Goal: Information Seeking & Learning: Learn about a topic

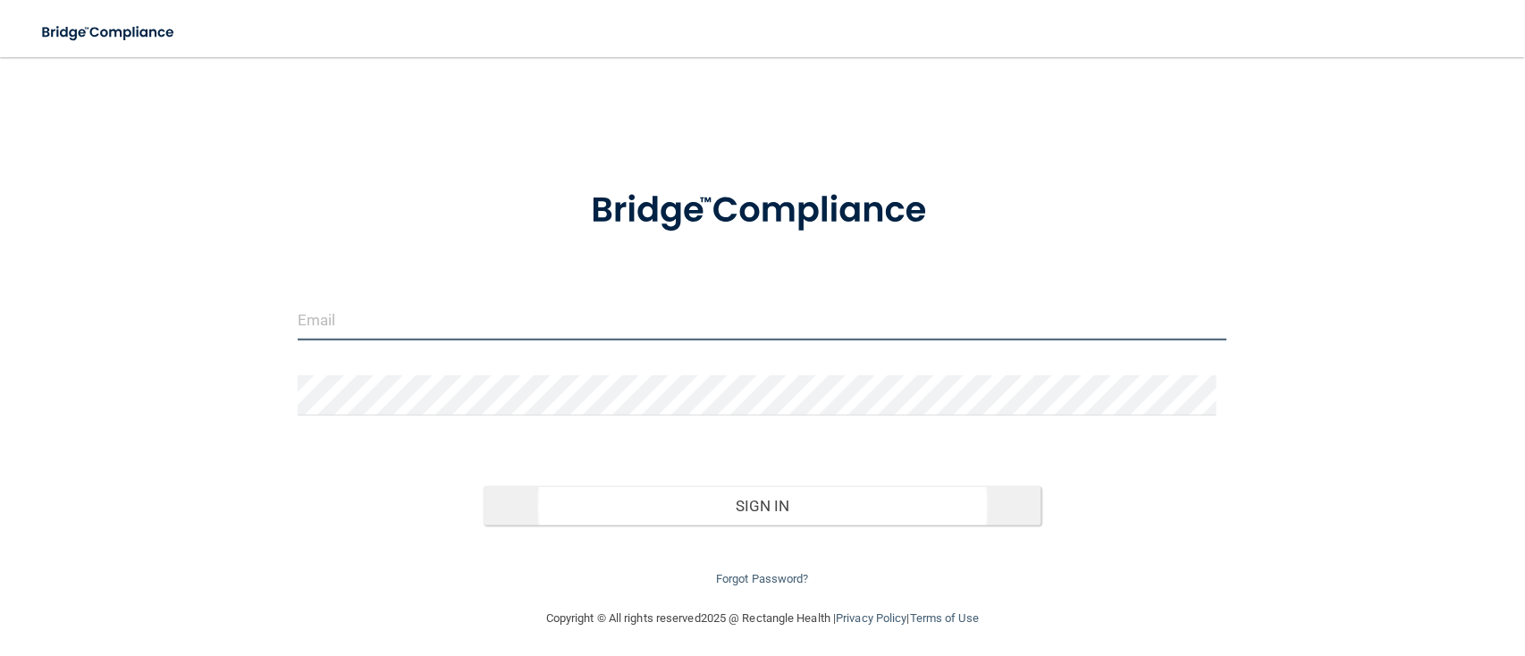
type input "[EMAIL_ADDRESS][DOMAIN_NAME]"
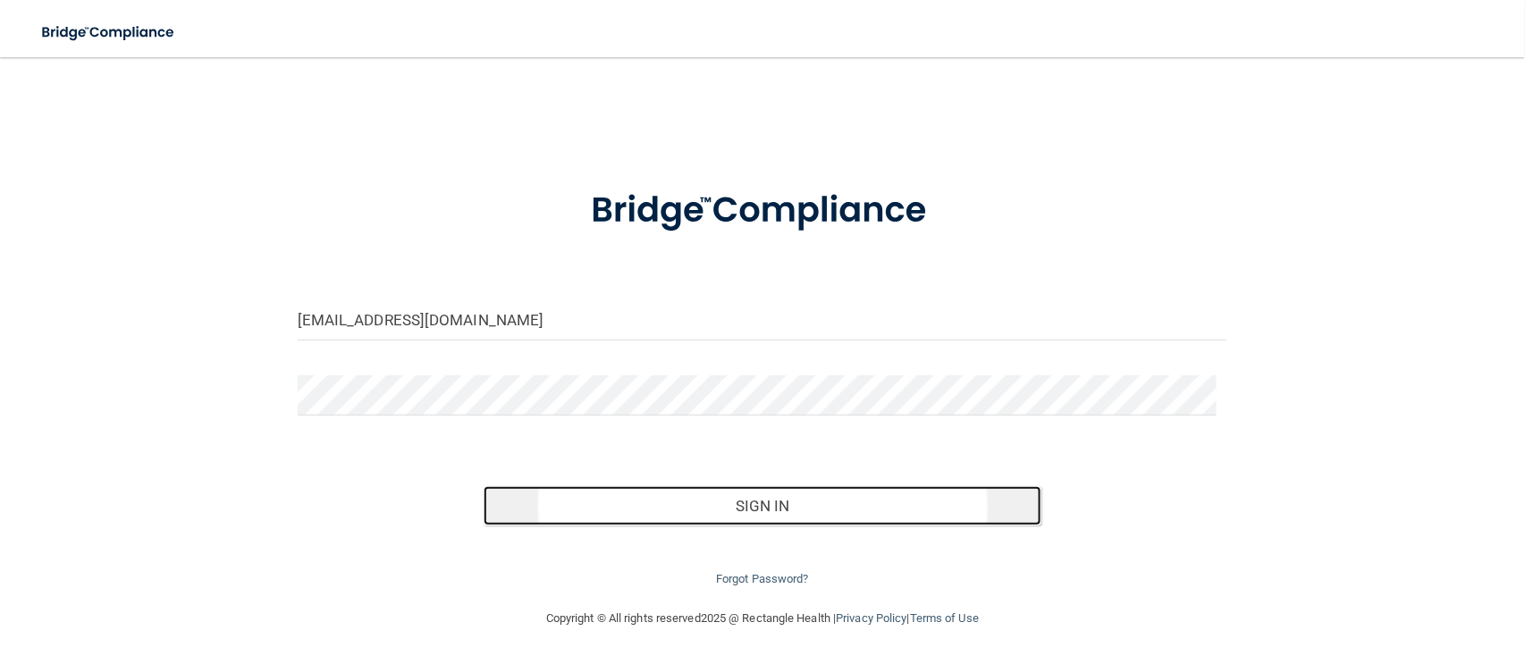
click at [701, 509] on button "Sign In" at bounding box center [763, 505] width 558 height 39
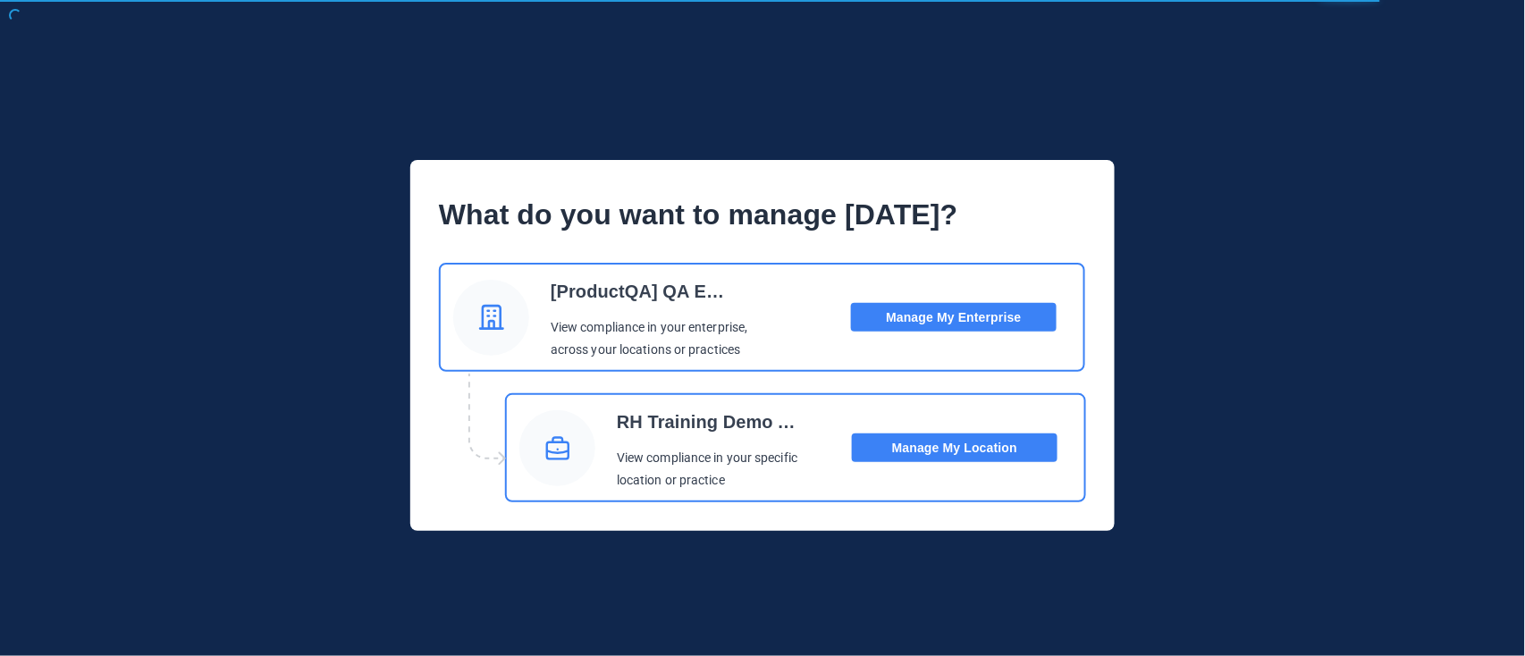
click at [978, 442] on button "Manage My Location" at bounding box center [955, 447] width 206 height 29
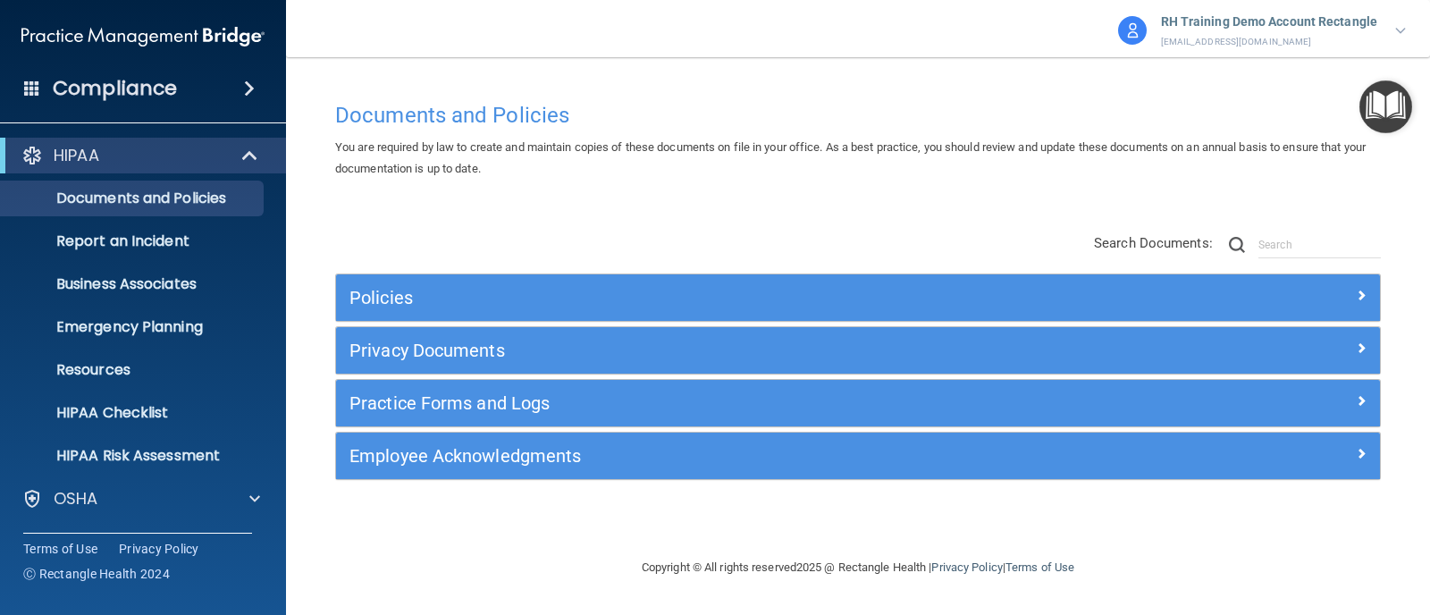
drag, startPoint x: 1367, startPoint y: 1, endPoint x: 242, endPoint y: 144, distance: 1133.5
click at [232, 135] on div "HIPAA Documents and Policies Report an Incident Business Associates Emergency P…" at bounding box center [143, 394] width 287 height 529
drag, startPoint x: 245, startPoint y: 154, endPoint x: 249, endPoint y: 129, distance: 25.4
click at [245, 153] on span at bounding box center [251, 155] width 15 height 21
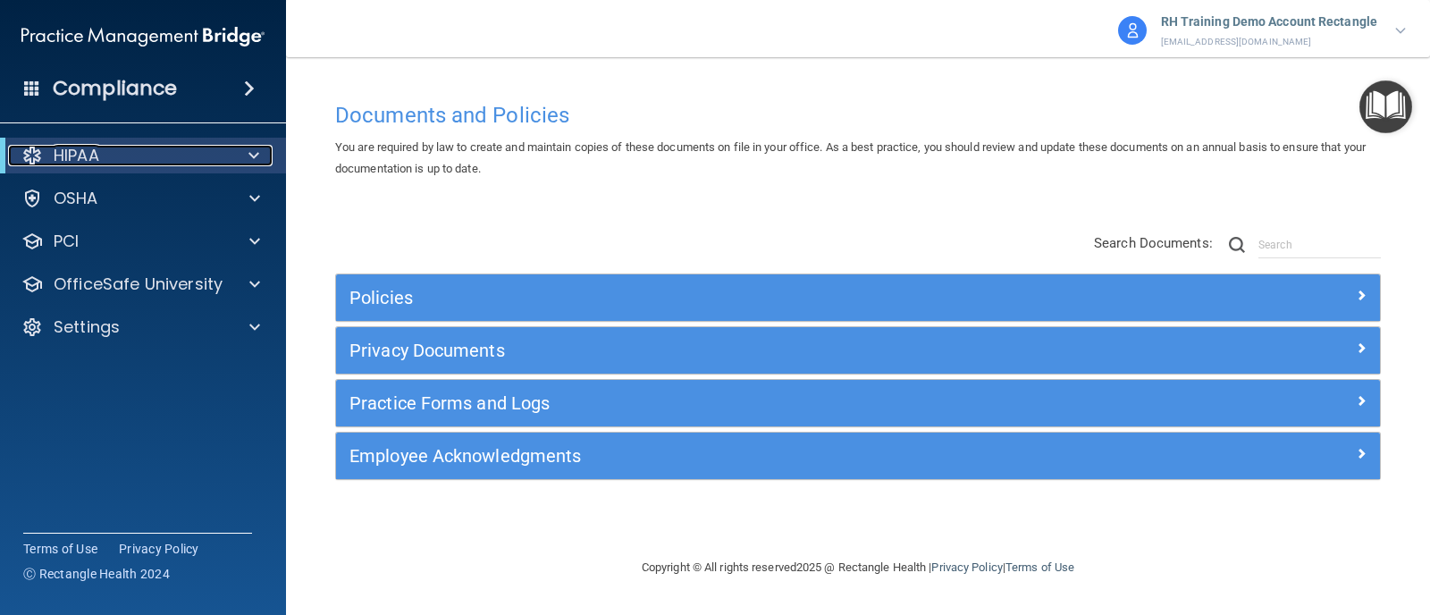
click at [162, 154] on div "HIPAA" at bounding box center [118, 155] width 221 height 21
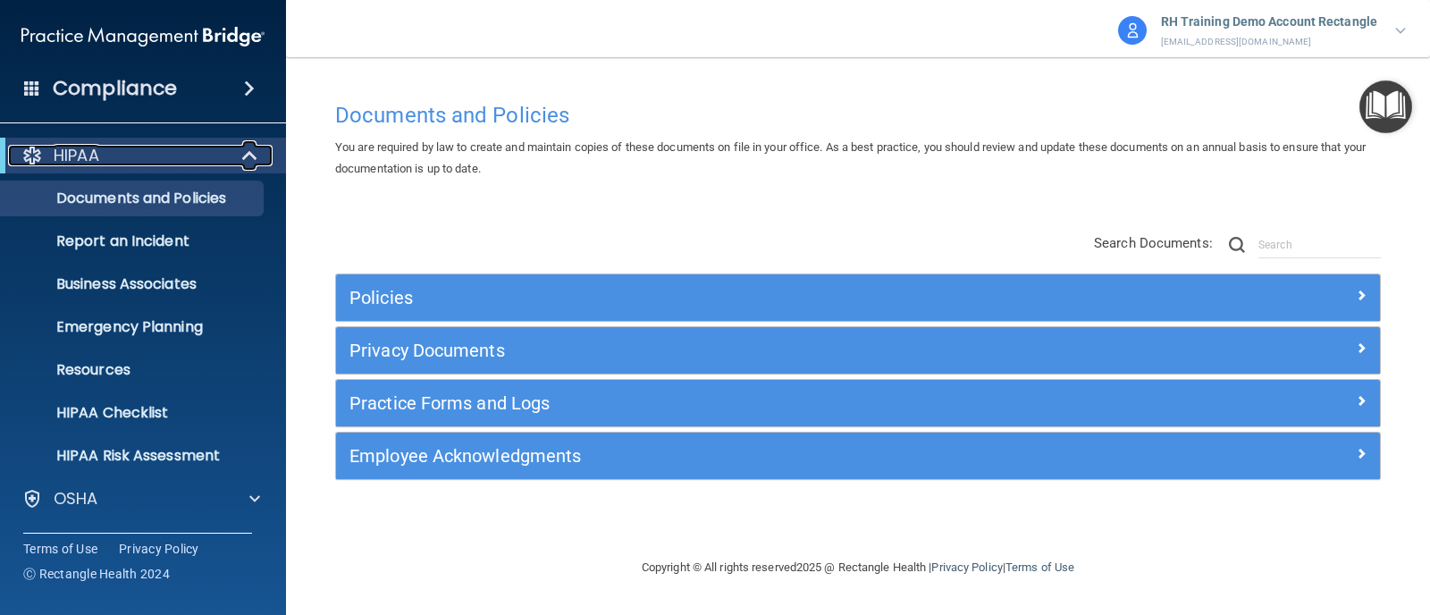
click at [163, 154] on div "HIPAA" at bounding box center [118, 155] width 221 height 21
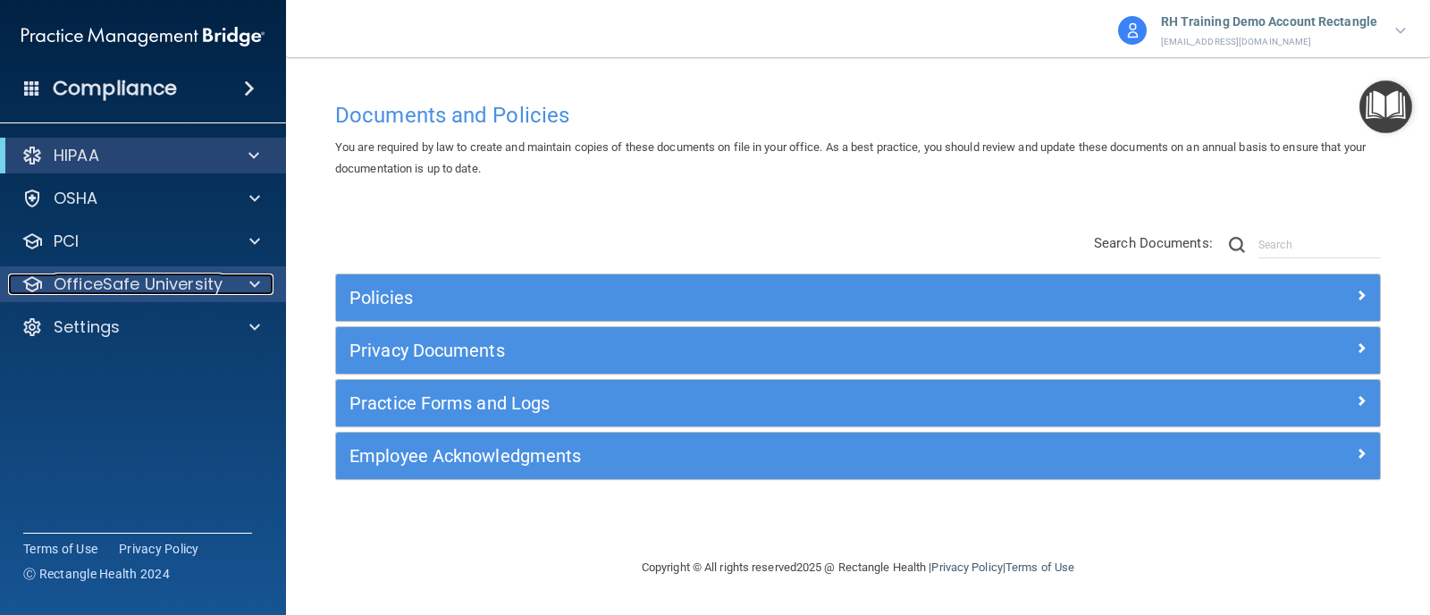
click at [251, 280] on span at bounding box center [254, 284] width 11 height 21
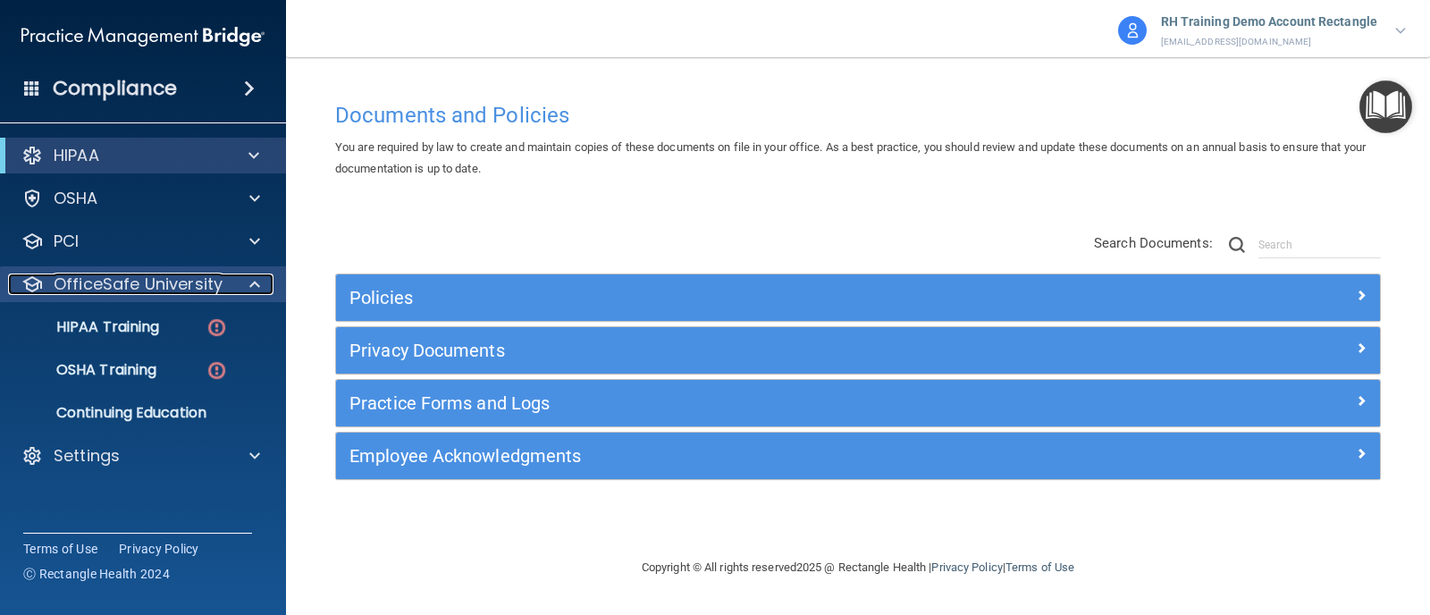
click at [249, 285] on span at bounding box center [254, 284] width 11 height 21
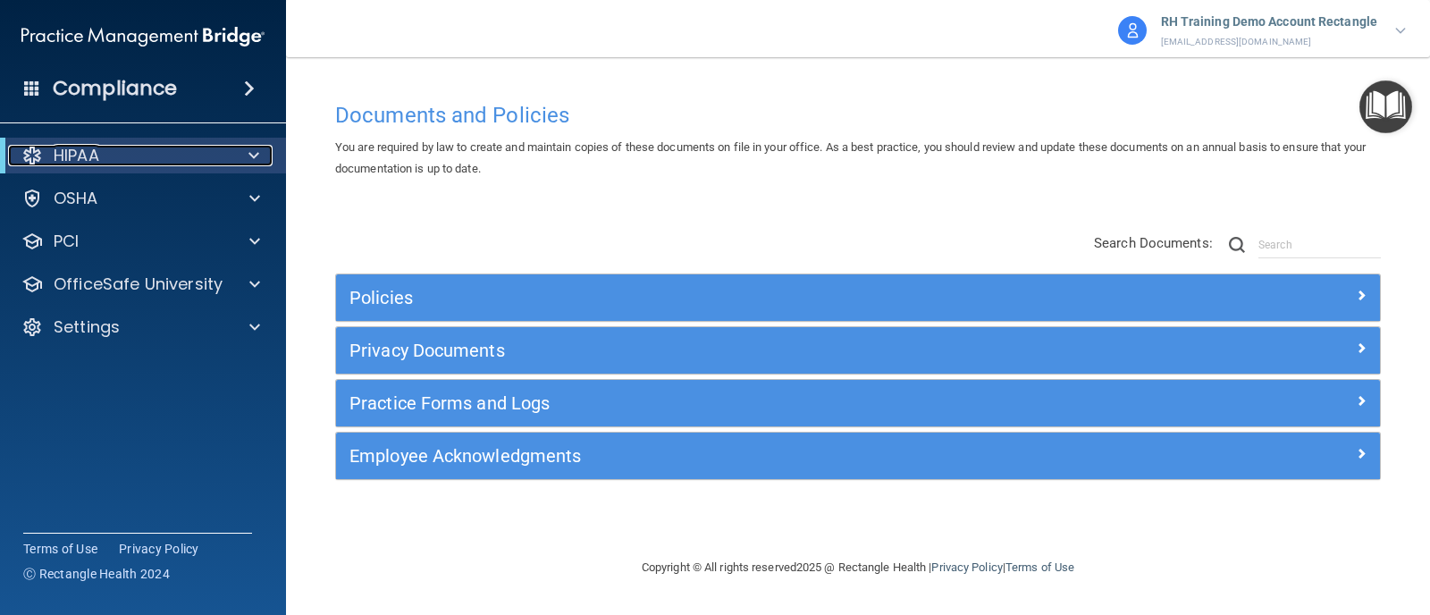
click at [250, 152] on span at bounding box center [253, 155] width 11 height 21
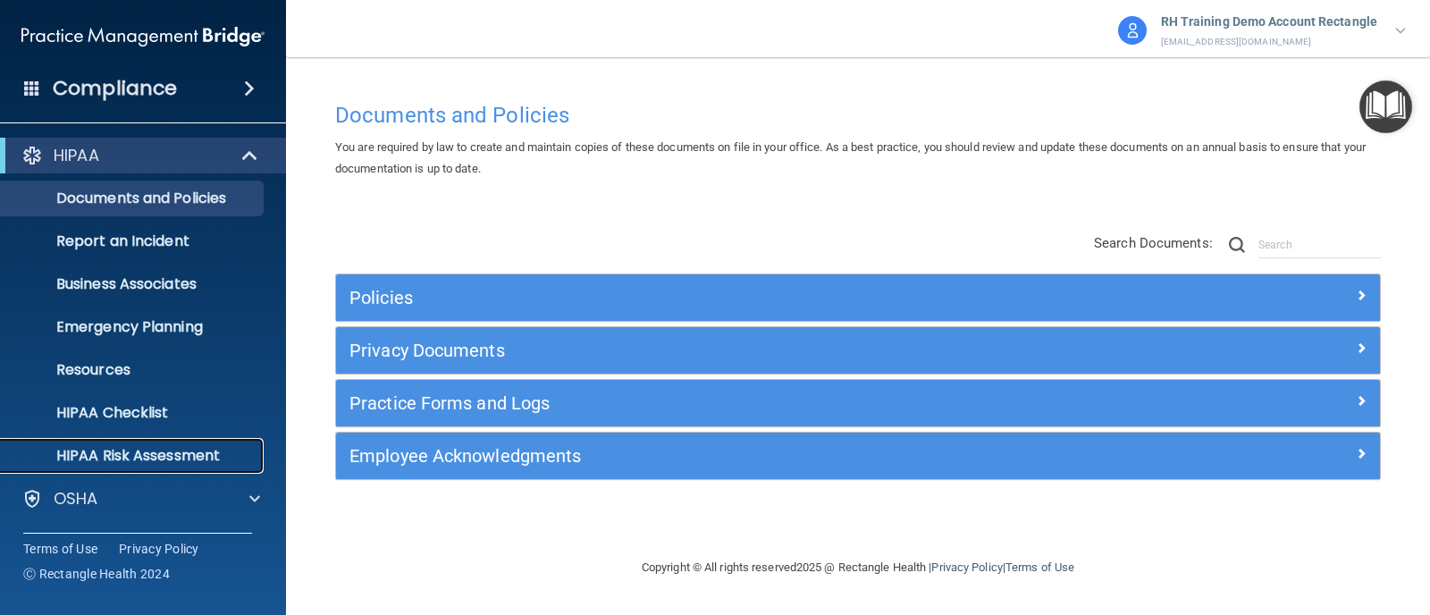
click at [198, 442] on link "HIPAA Risk Assessment" at bounding box center [123, 456] width 282 height 36
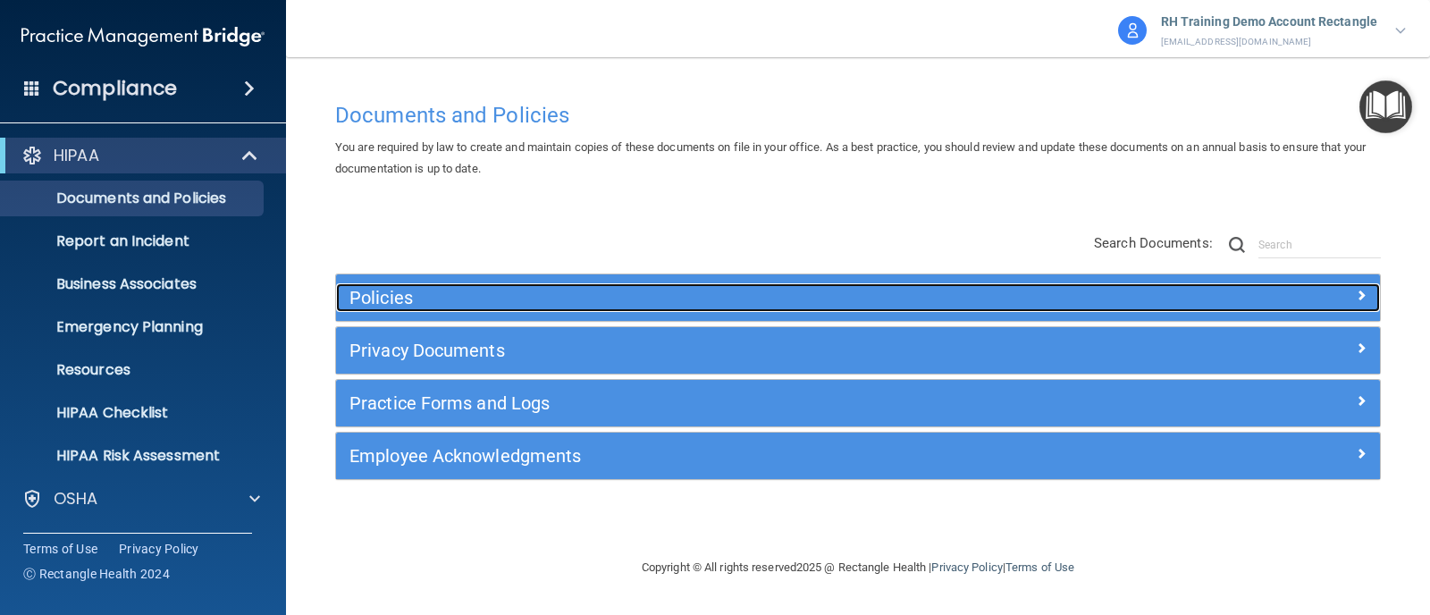
click at [599, 302] on h5 "Policies" at bounding box center [727, 298] width 756 height 20
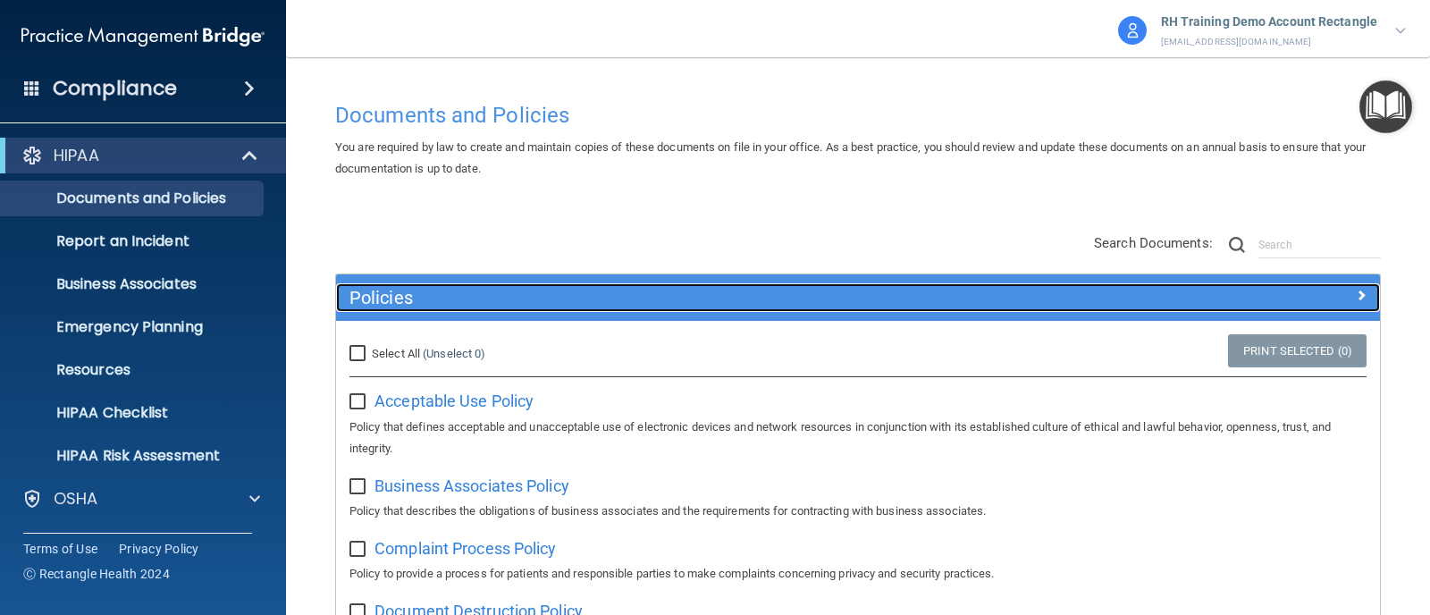
click at [514, 287] on div "Policies" at bounding box center [727, 297] width 783 height 29
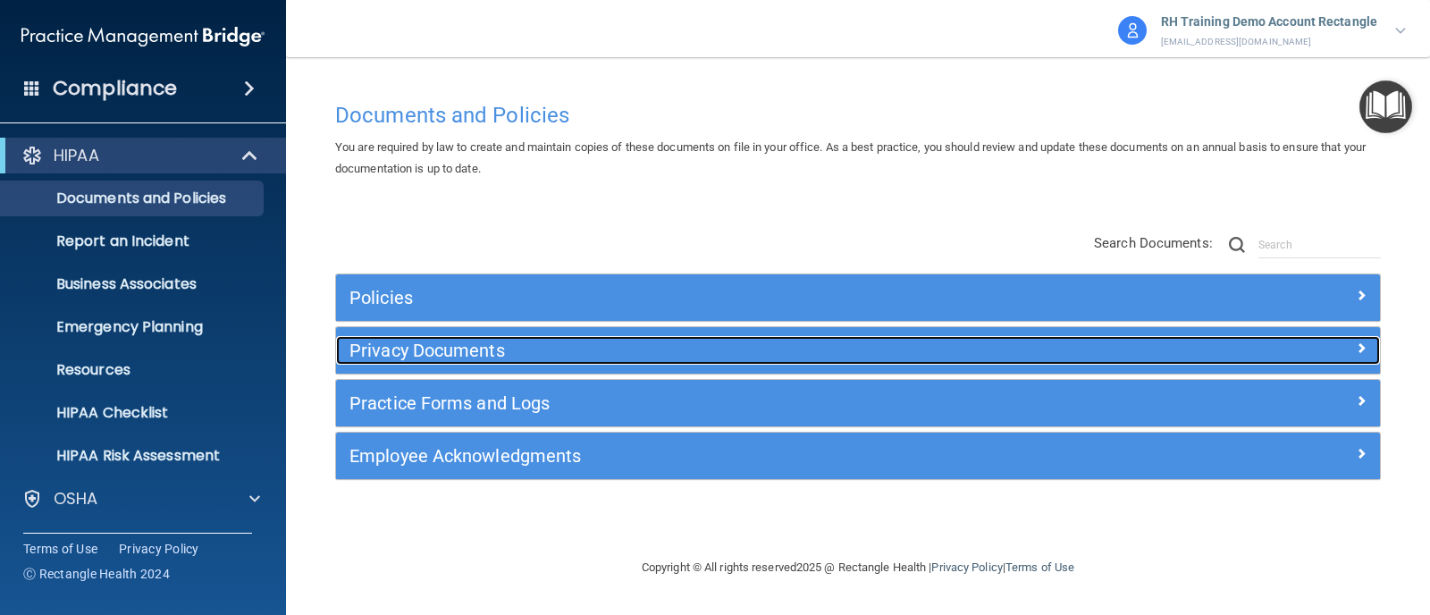
click at [518, 342] on h5 "Privacy Documents" at bounding box center [727, 351] width 756 height 20
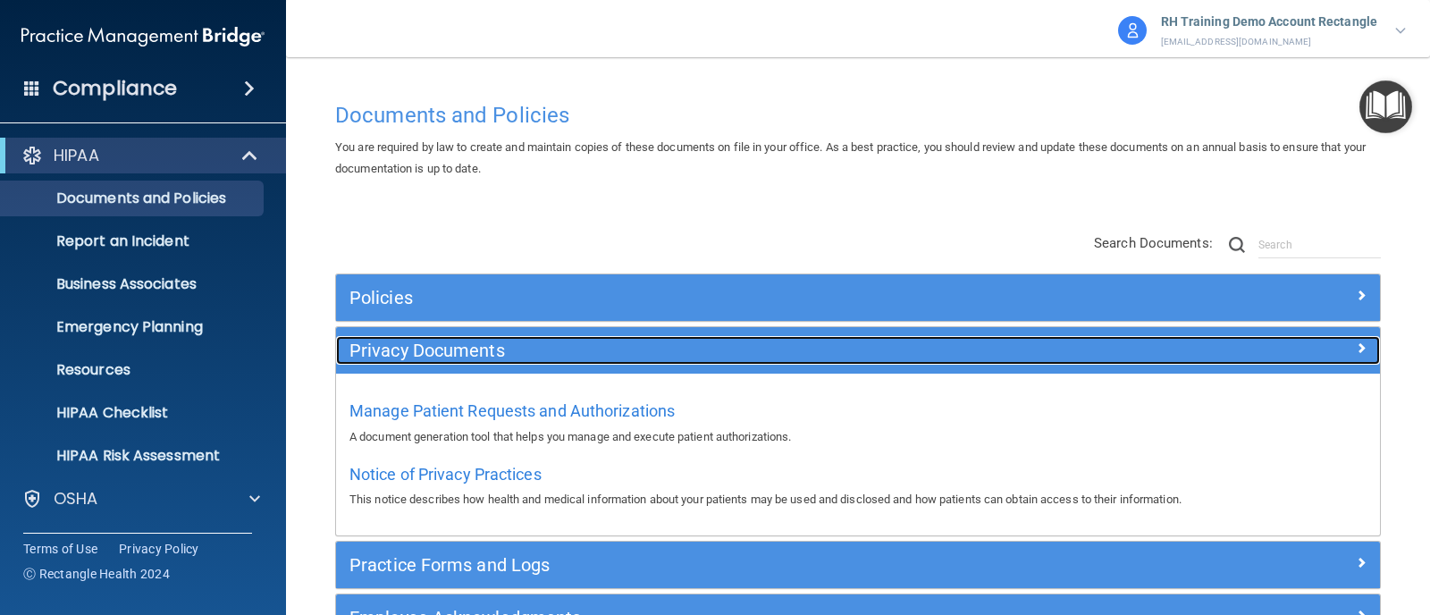
click at [484, 351] on h5 "Privacy Documents" at bounding box center [727, 351] width 756 height 20
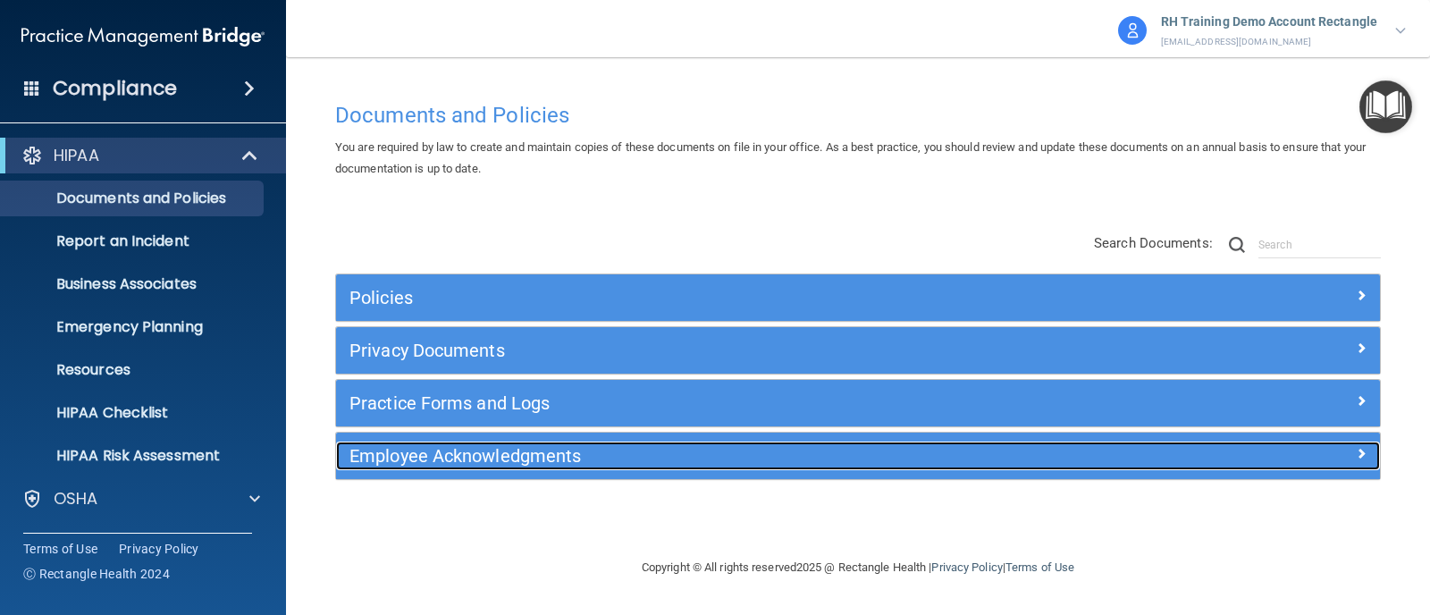
click at [518, 462] on h5 "Employee Acknowledgments" at bounding box center [727, 456] width 756 height 20
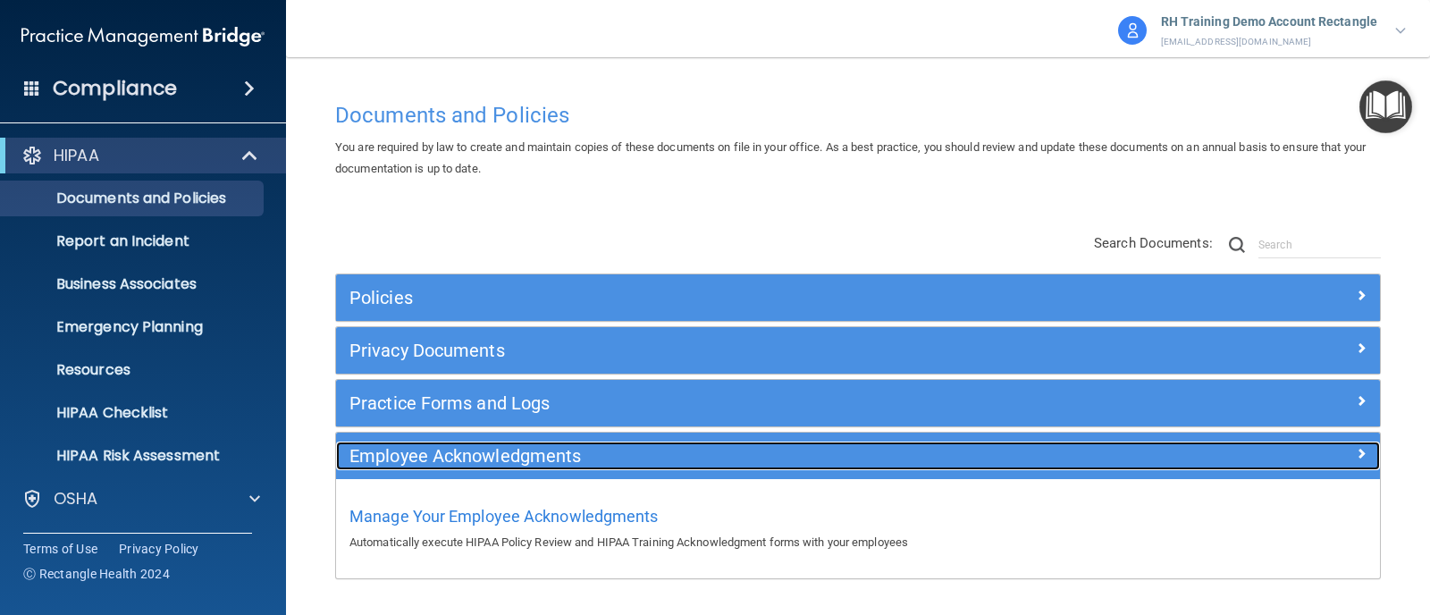
click at [477, 452] on h5 "Employee Acknowledgments" at bounding box center [727, 456] width 756 height 20
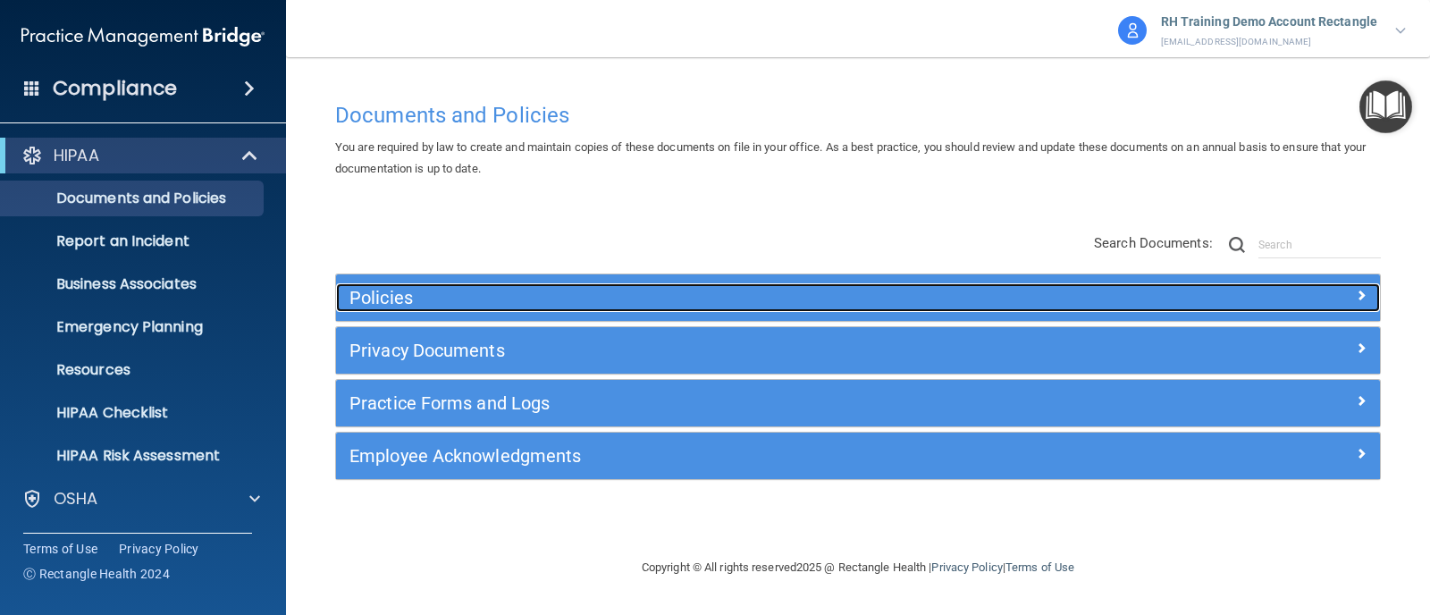
click at [438, 297] on h5 "Policies" at bounding box center [727, 298] width 756 height 20
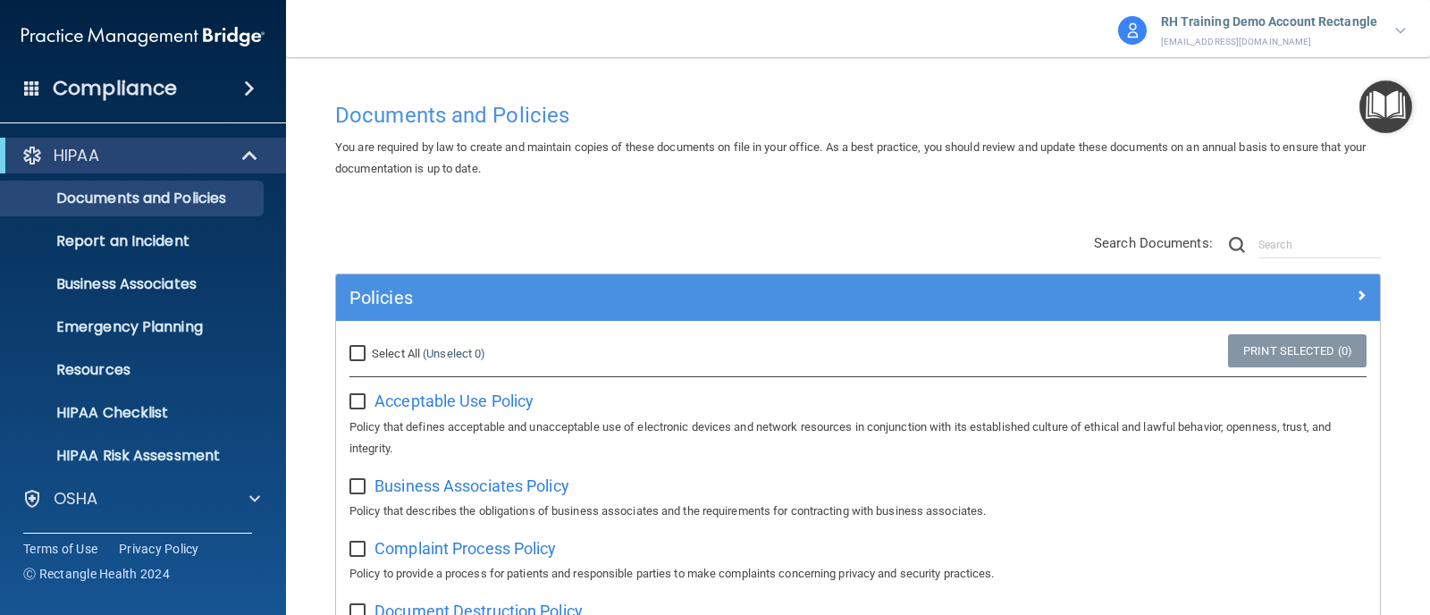
click at [541, 282] on div "Policies" at bounding box center [858, 297] width 1044 height 46
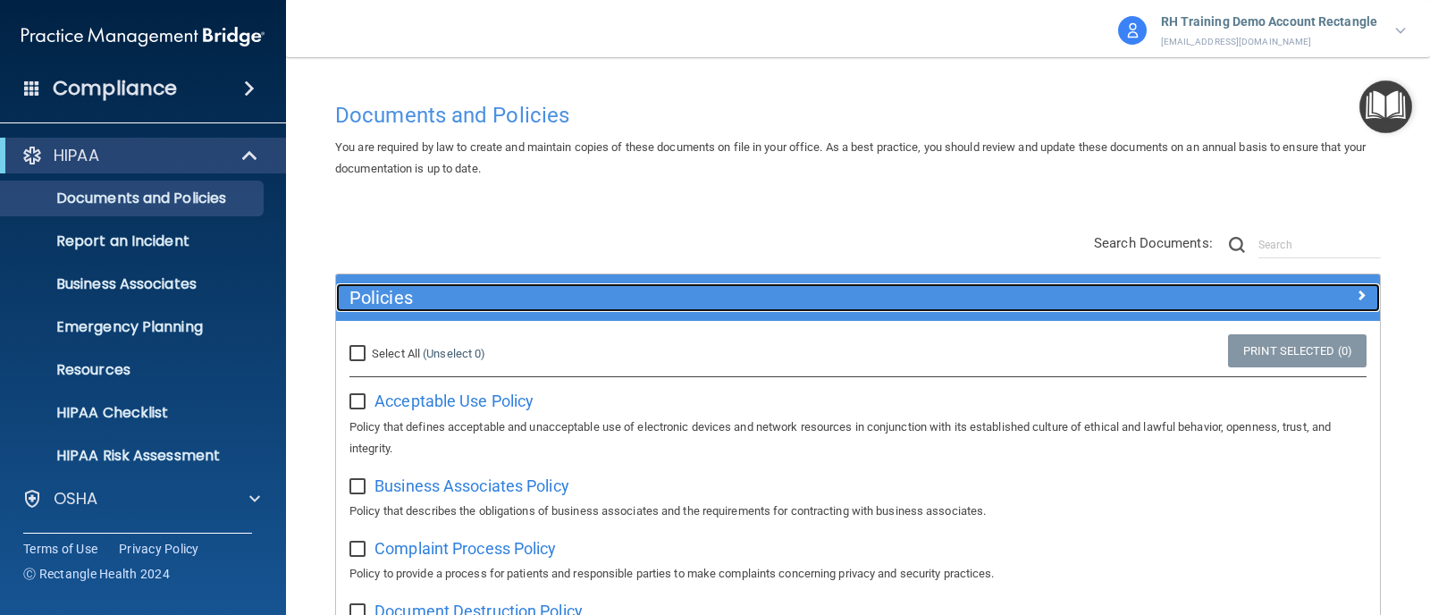
click at [526, 289] on h5 "Policies" at bounding box center [727, 298] width 756 height 20
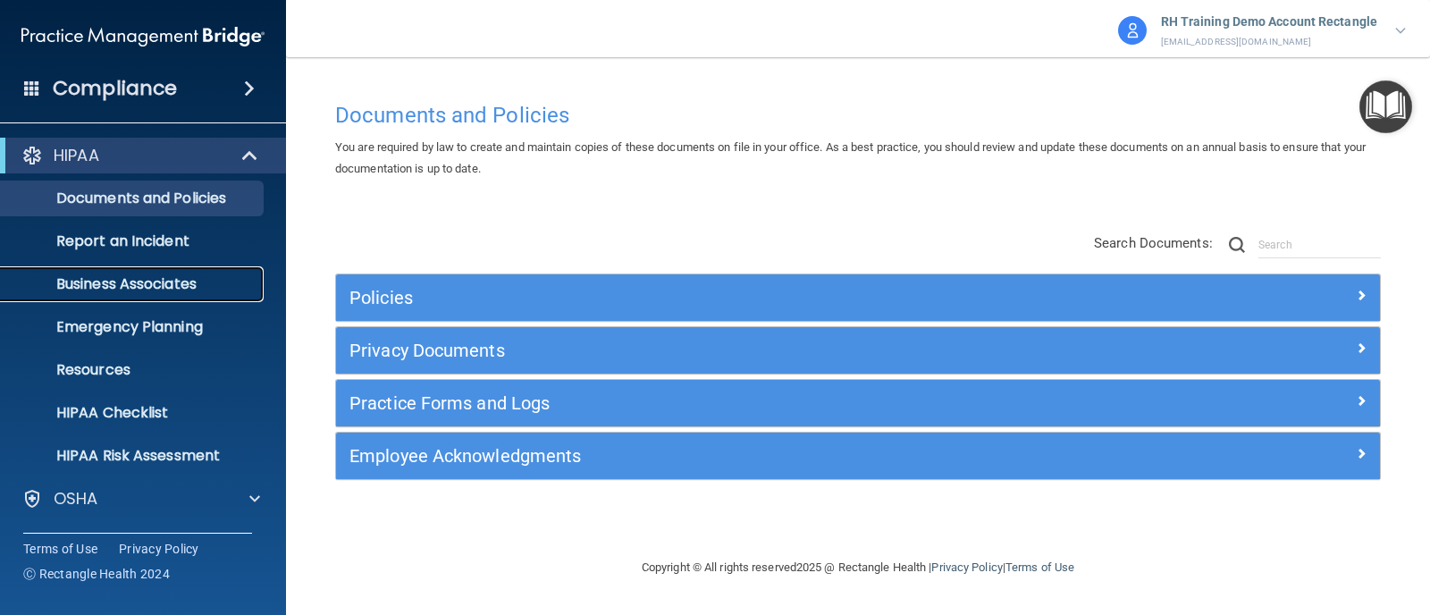
click at [146, 278] on p "Business Associates" at bounding box center [134, 284] width 244 height 18
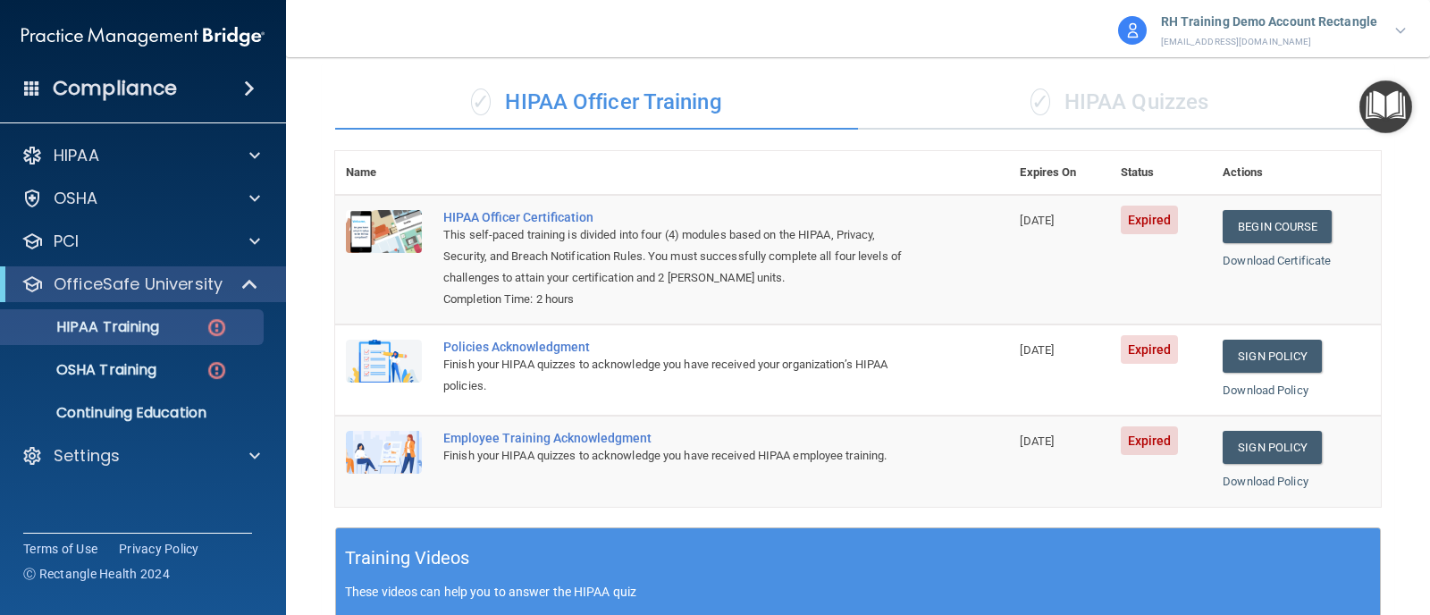
scroll to position [111, 0]
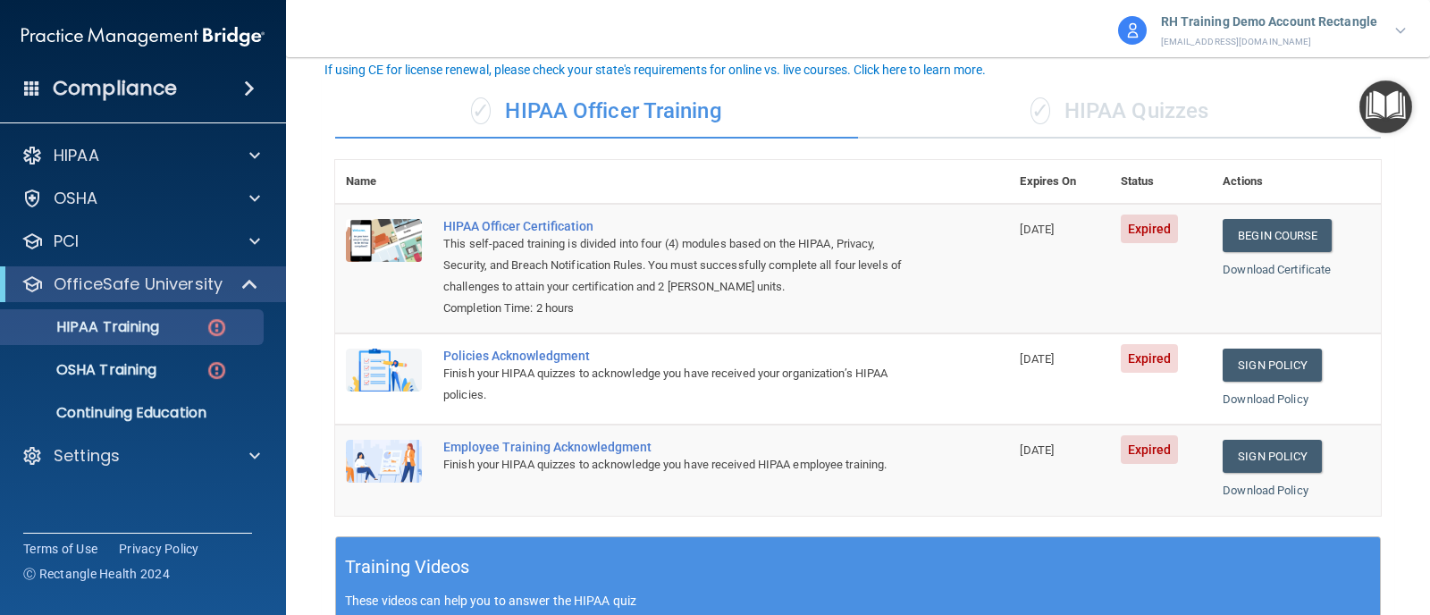
click at [698, 98] on div "✓ HIPAA Officer Training" at bounding box center [596, 112] width 523 height 54
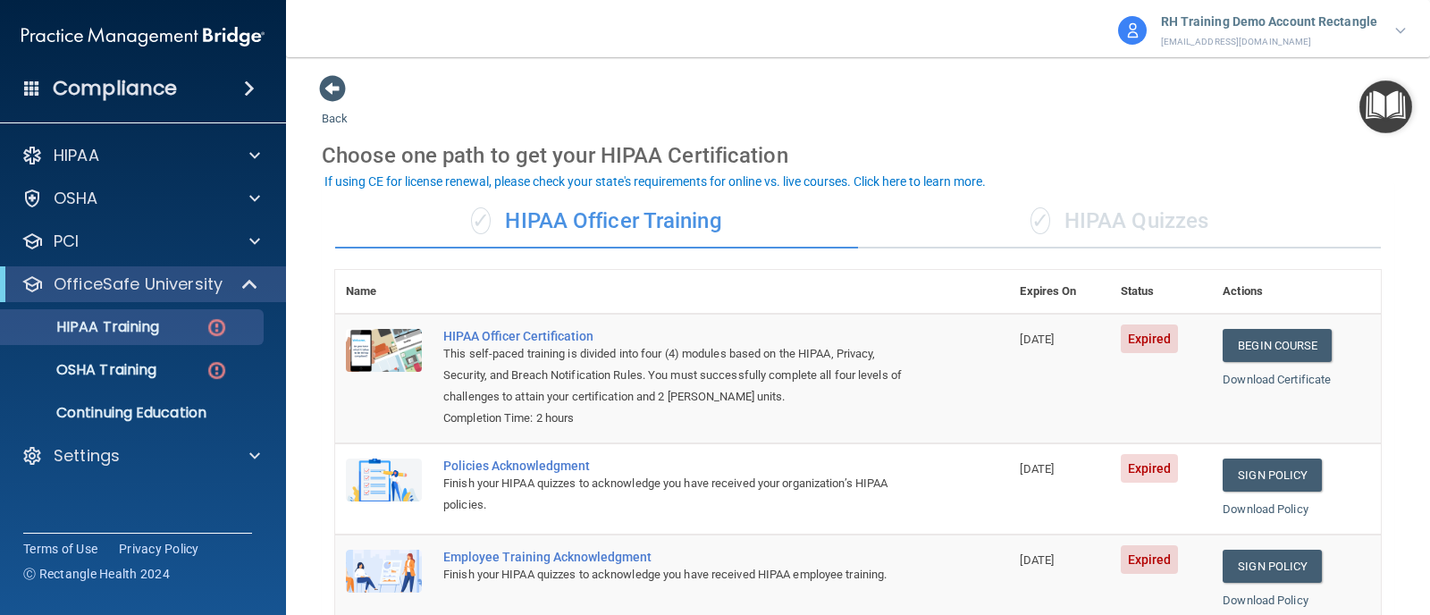
scroll to position [0, 0]
click at [1068, 235] on div "✓ HIPAA Quizzes" at bounding box center [1119, 223] width 523 height 54
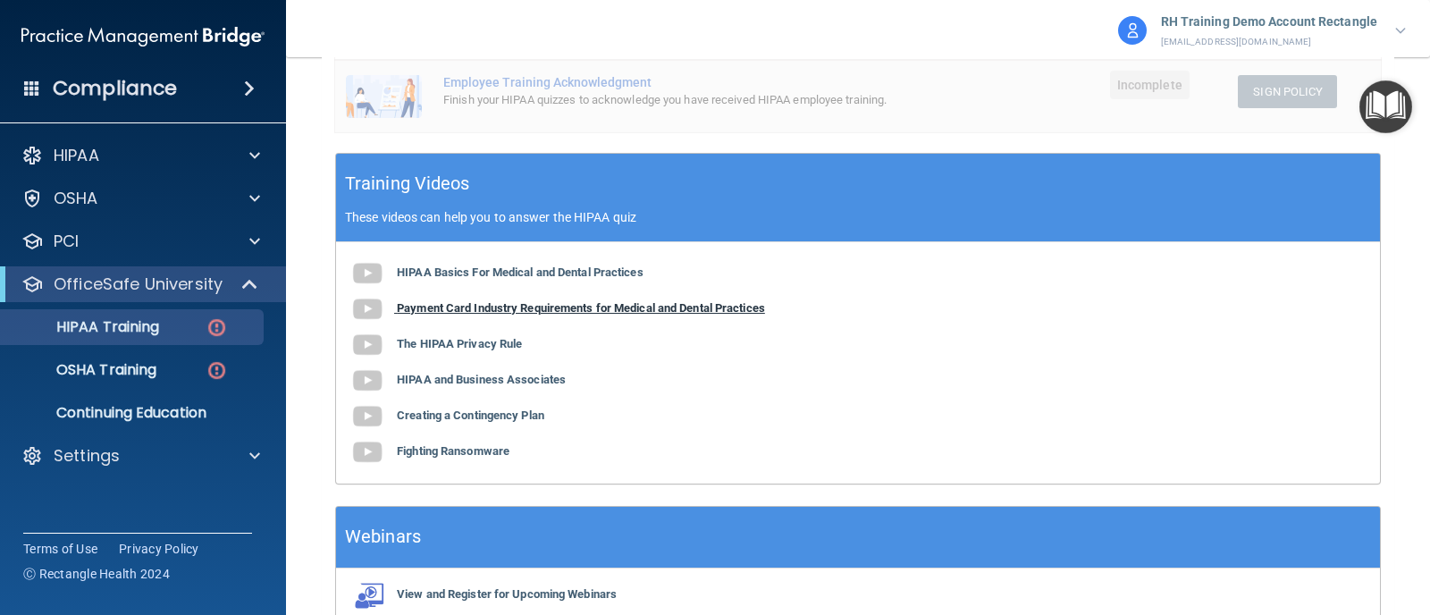
scroll to position [111, 0]
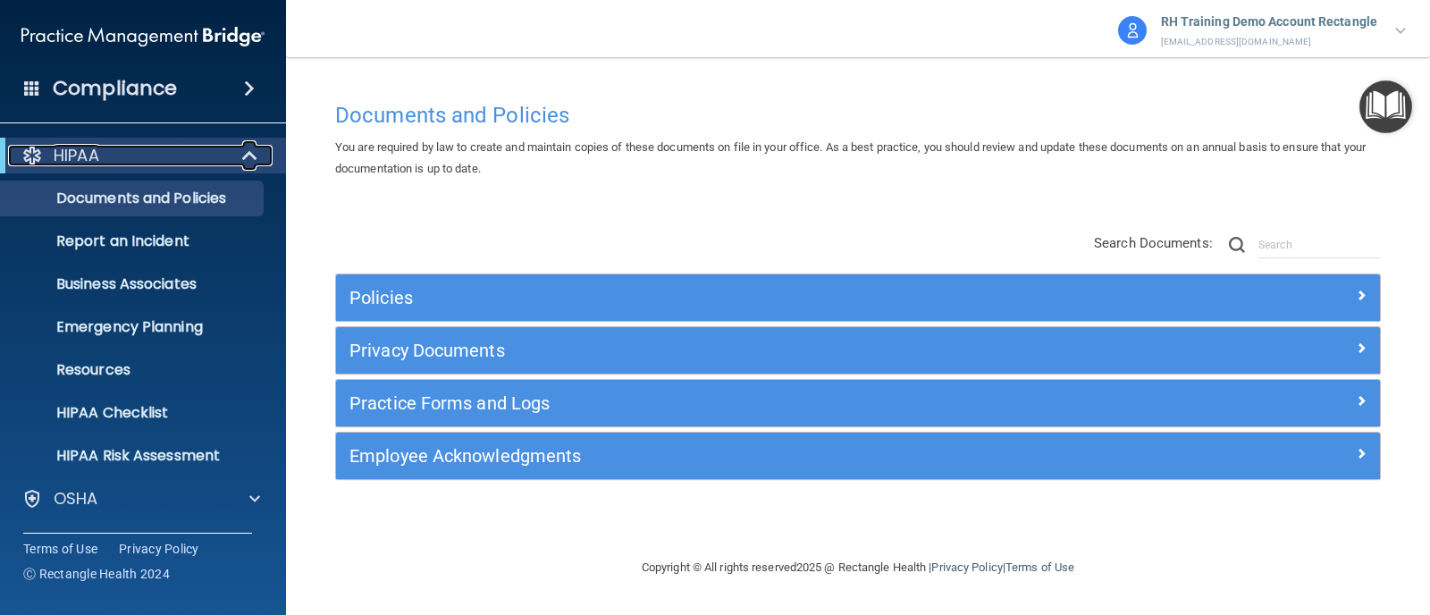
click at [240, 161] on div at bounding box center [251, 155] width 44 height 21
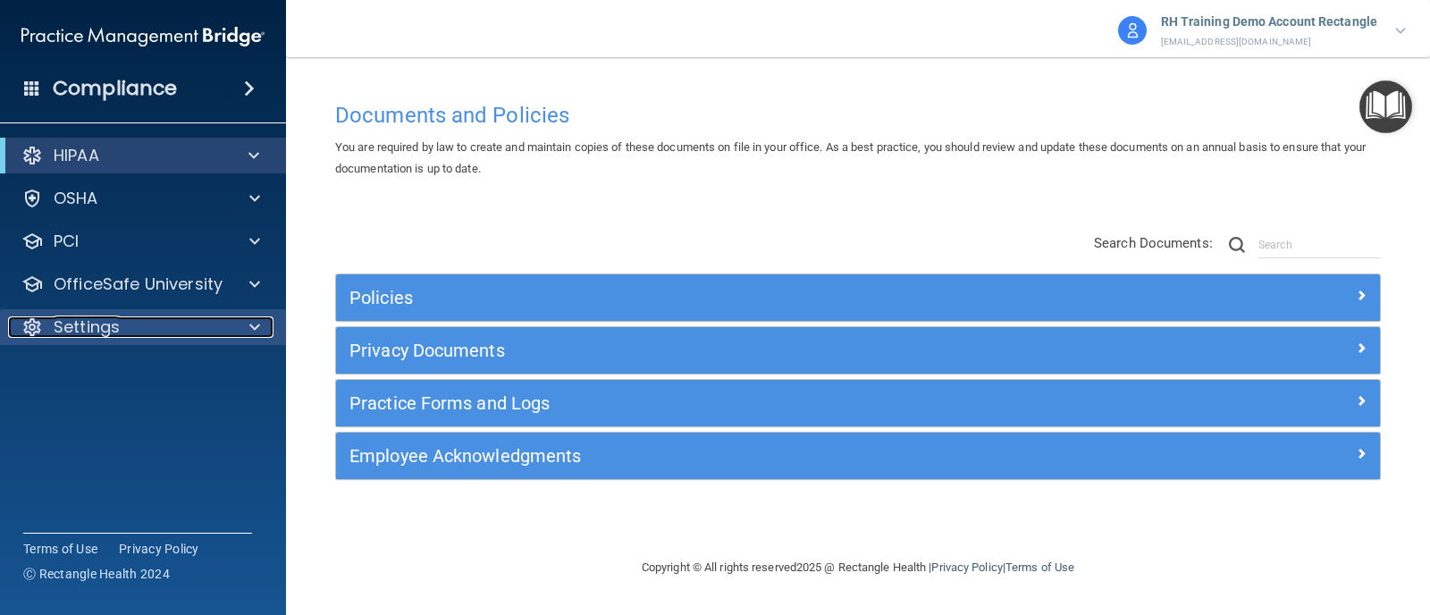
click at [173, 324] on div "Settings" at bounding box center [119, 326] width 222 height 21
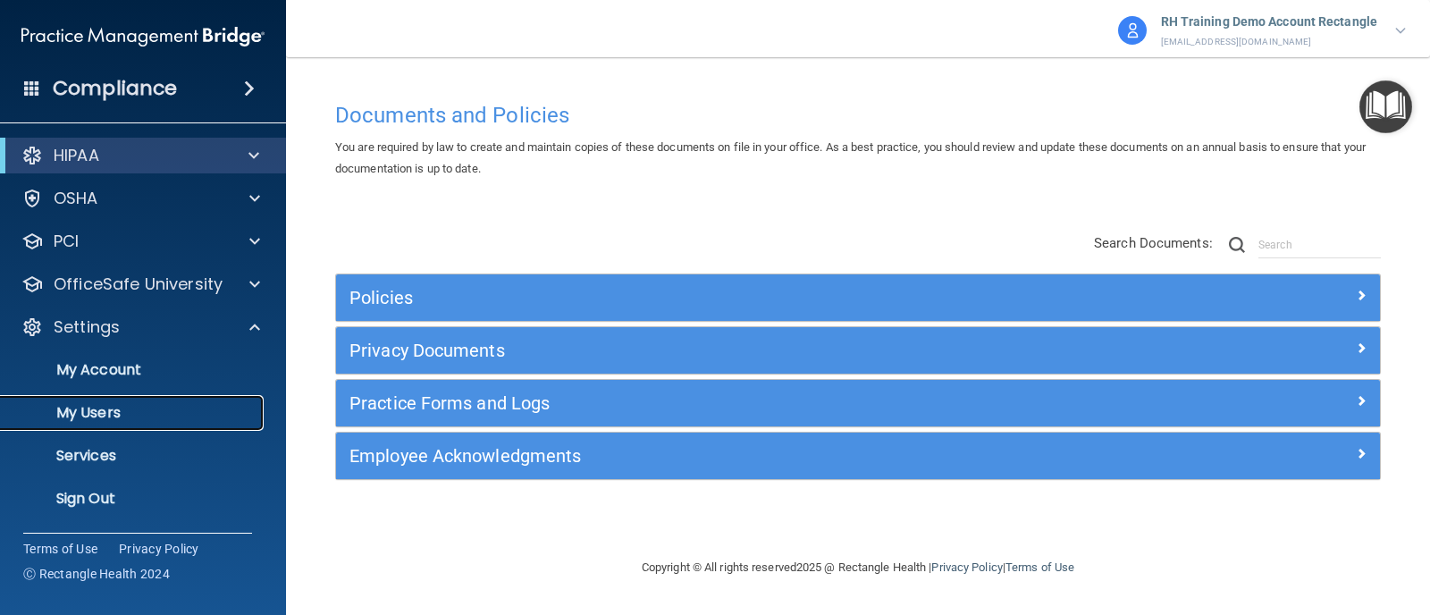
click at [76, 407] on p "My Users" at bounding box center [134, 413] width 244 height 18
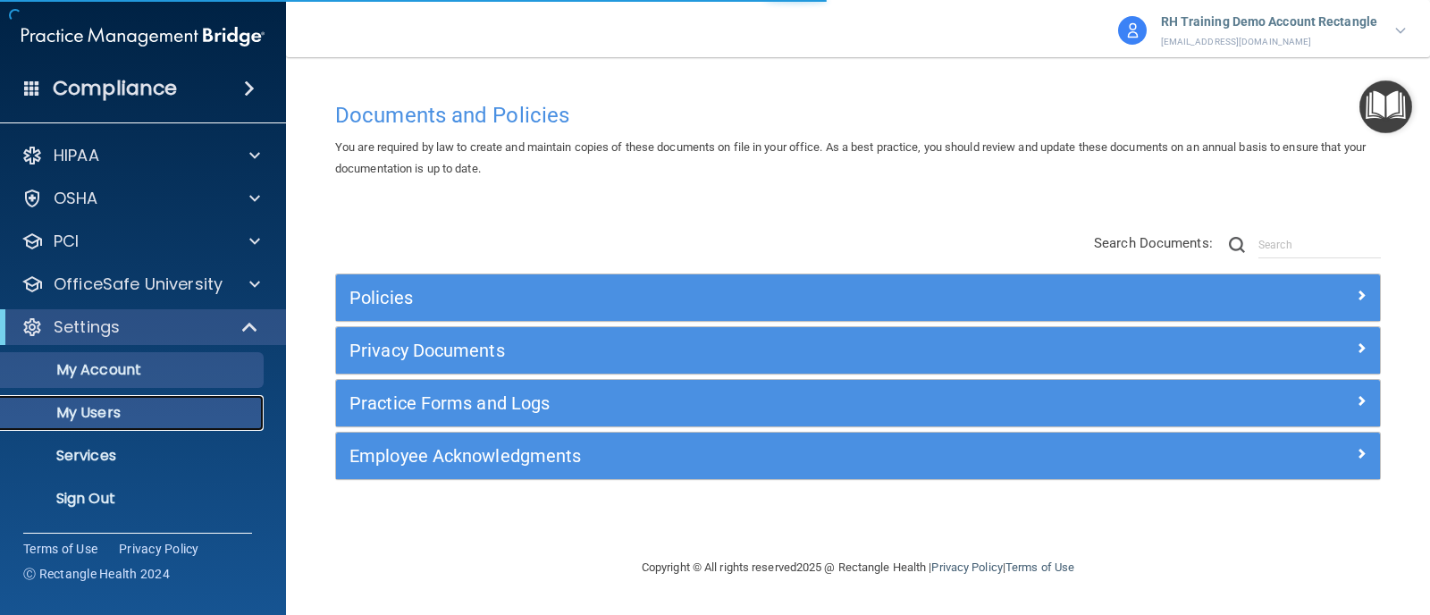
select select "20"
